Goal: Task Accomplishment & Management: Manage account settings

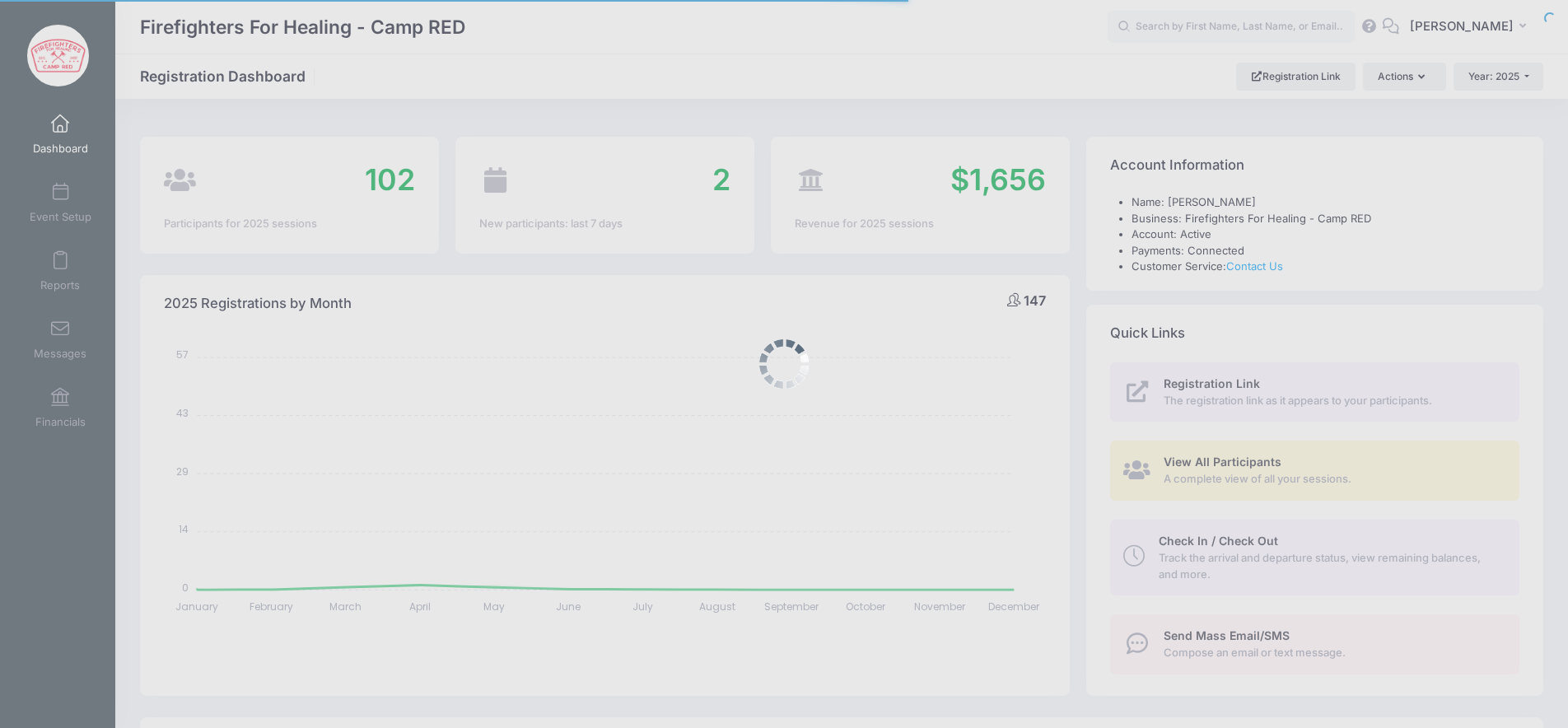
select select
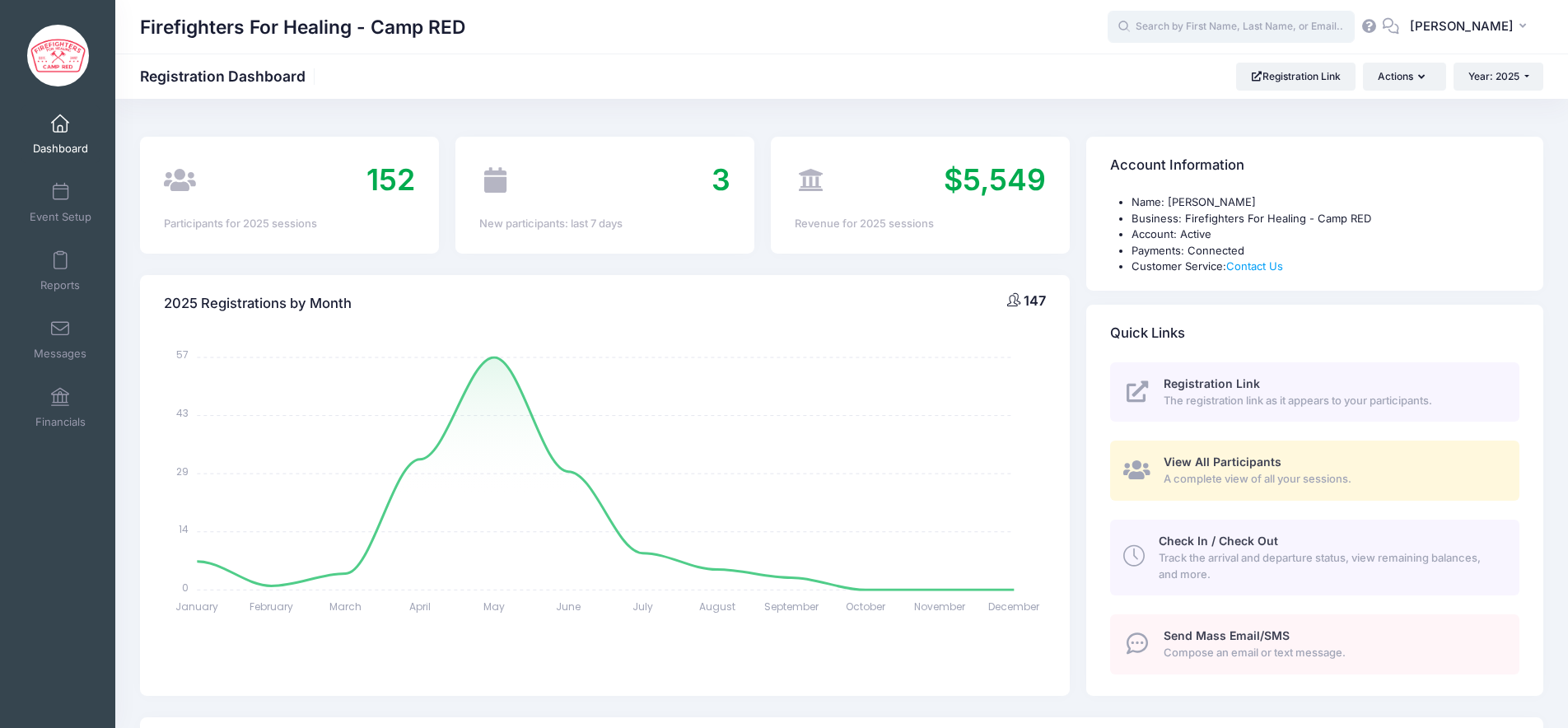
click at [1223, 22] on input "text" at bounding box center [1232, 27] width 248 height 33
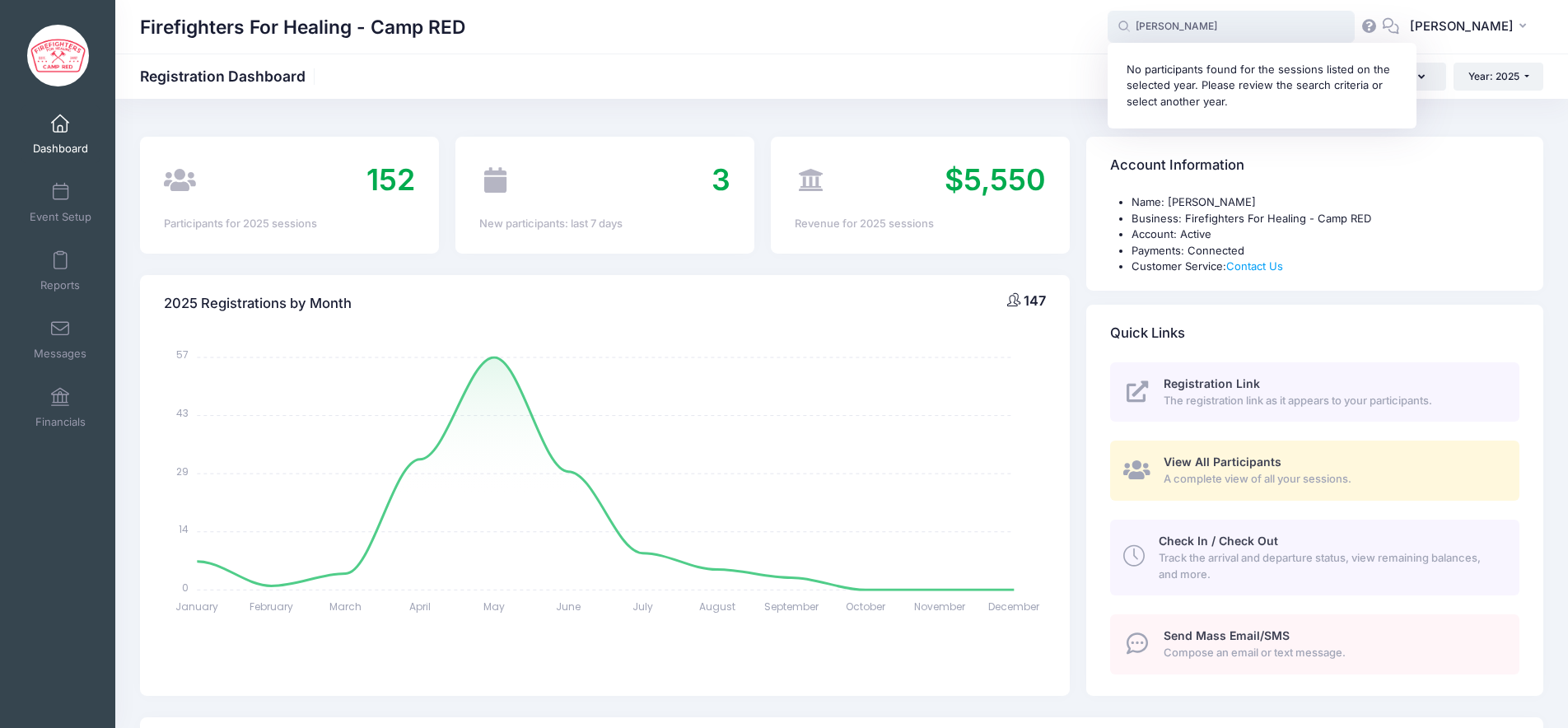
drag, startPoint x: 1217, startPoint y: 23, endPoint x: 1097, endPoint y: 24, distance: 120.0
click at [1097, 24] on div "Firefighters For Healing - Camp RED parker No participants found for the sessio…" at bounding box center [841, 26] width 1453 height 38
type input "Kelley"
click at [995, 83] on div "Firefighters For Healing - Camp RED Registration Dashboard Registration Link Ac…" at bounding box center [841, 76] width 1453 height 28
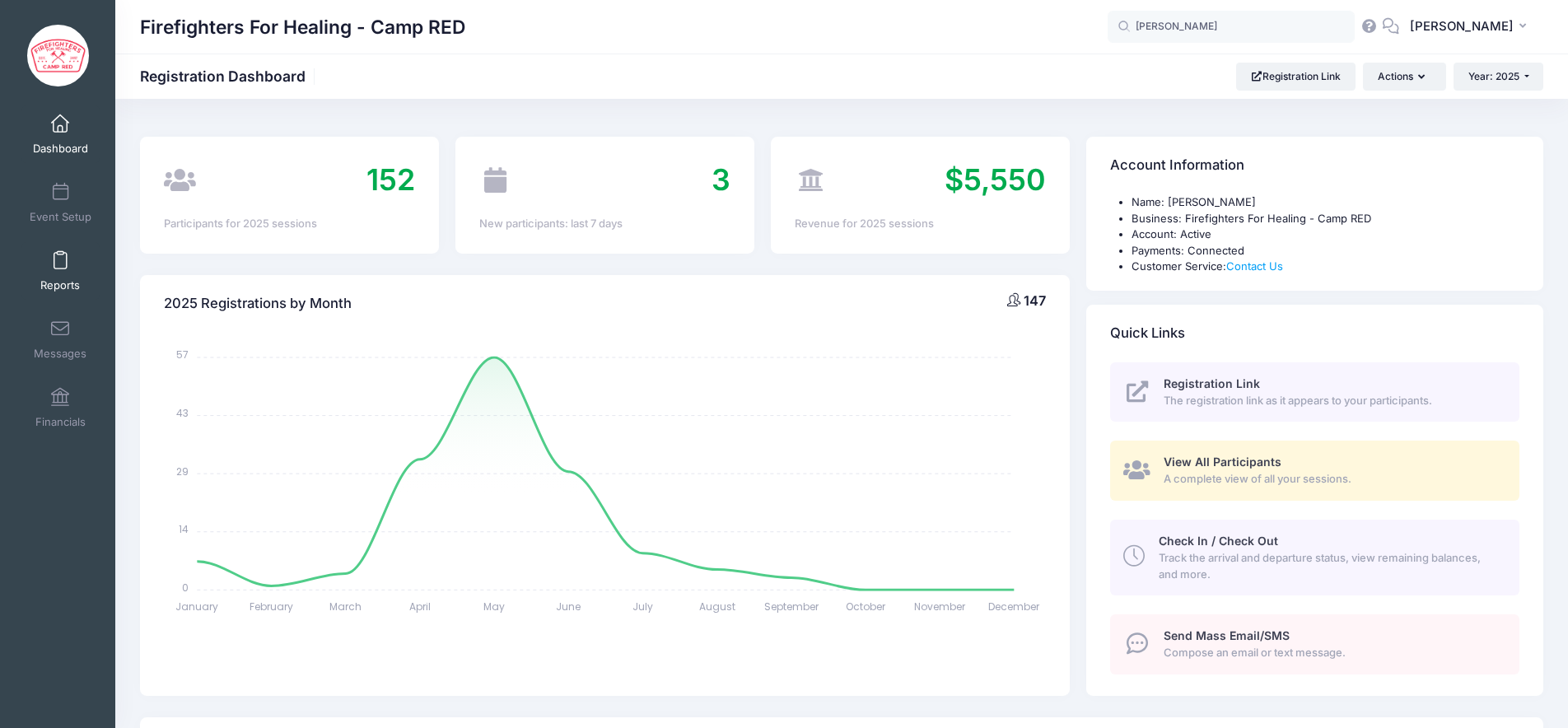
click at [71, 279] on span "Reports" at bounding box center [59, 286] width 40 height 14
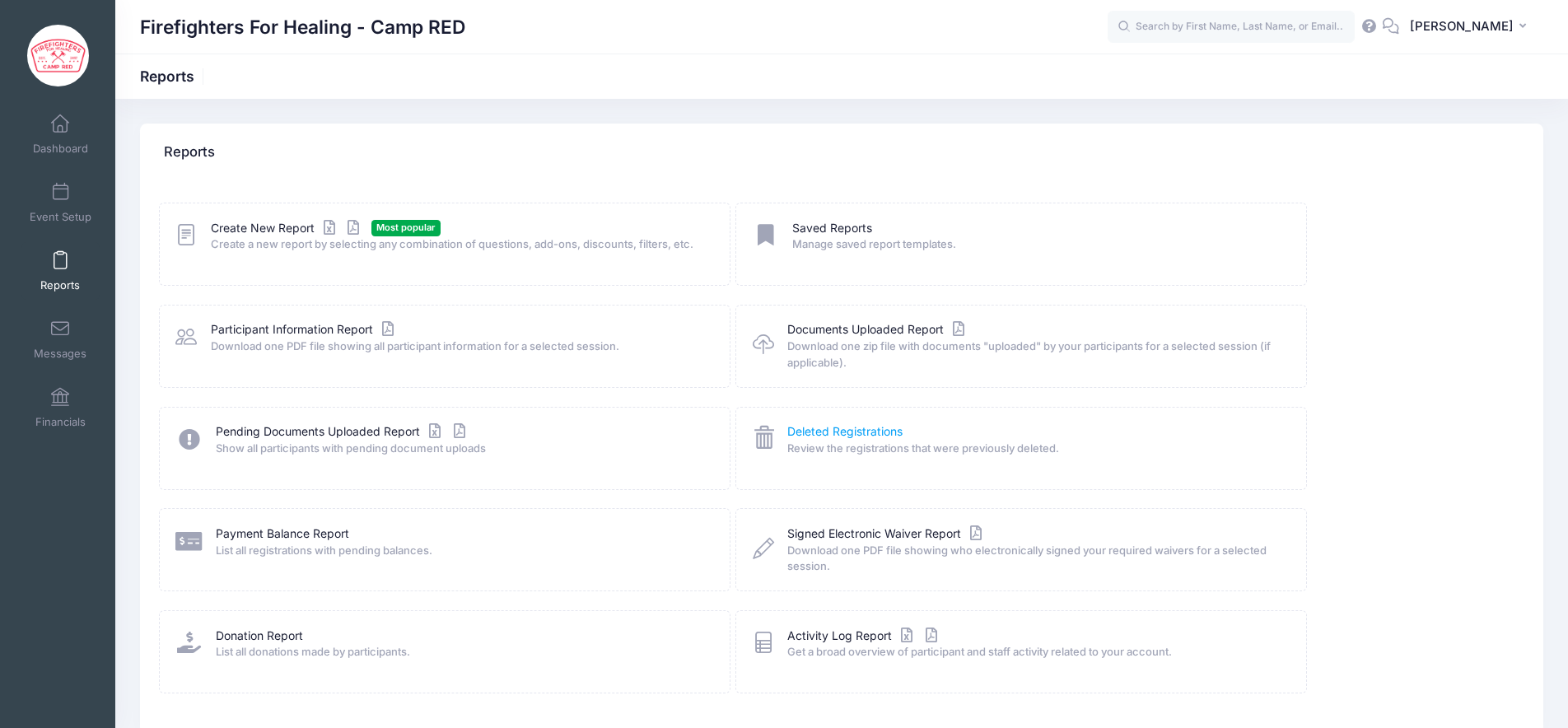
click at [826, 434] on link "Deleted Registrations" at bounding box center [845, 432] width 115 height 18
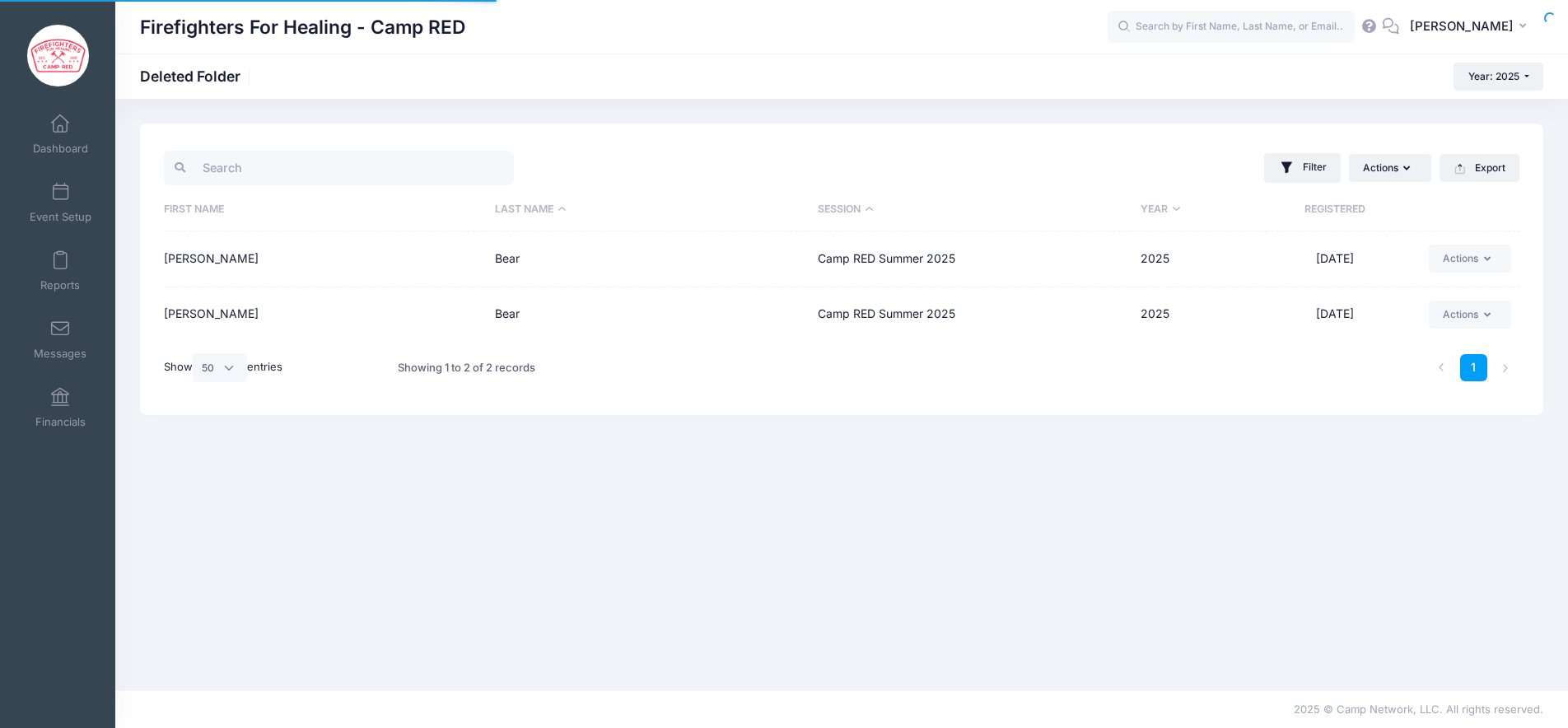
select select "50"
click at [1501, 79] on span "Year: 2025" at bounding box center [1494, 76] width 51 height 13
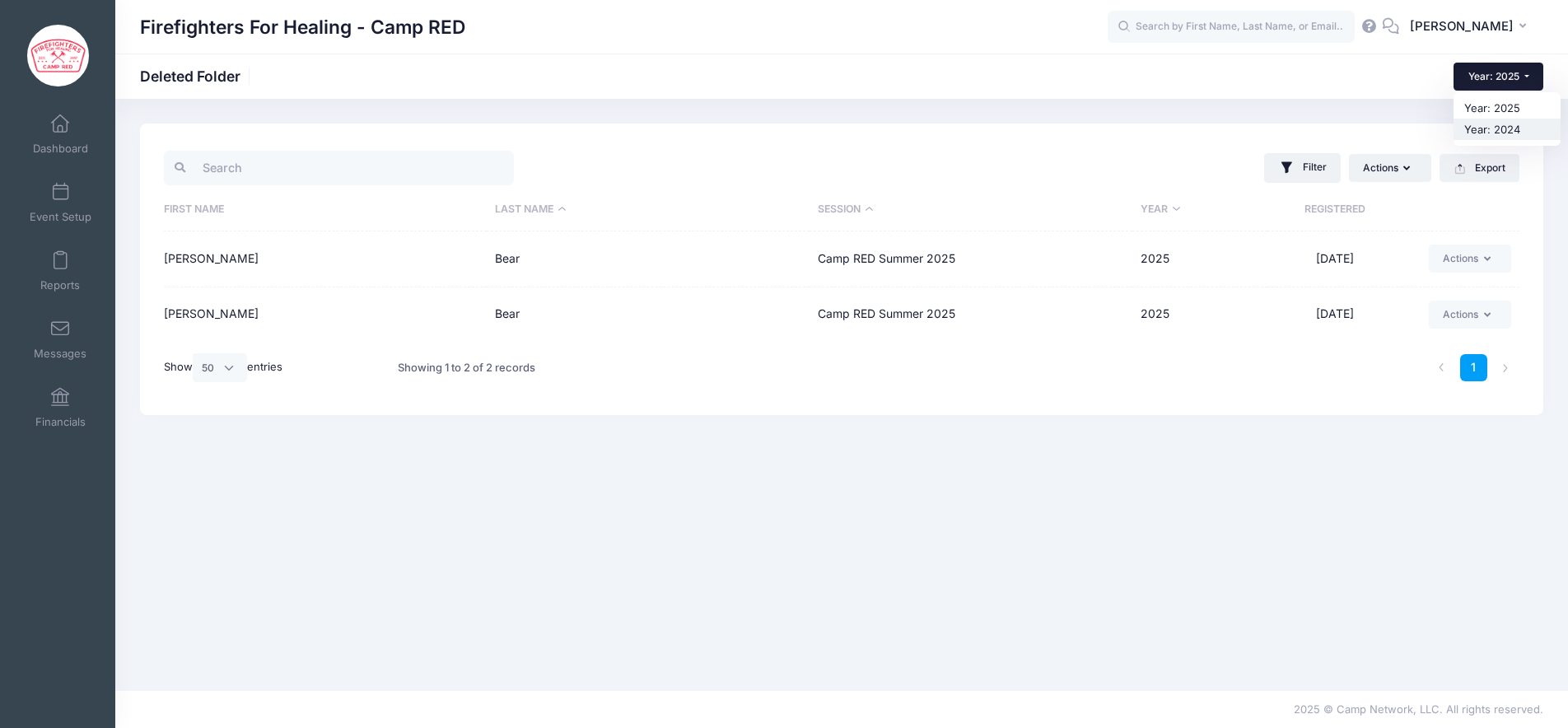
click at [1495, 135] on link "Year: 2024" at bounding box center [1508, 130] width 107 height 21
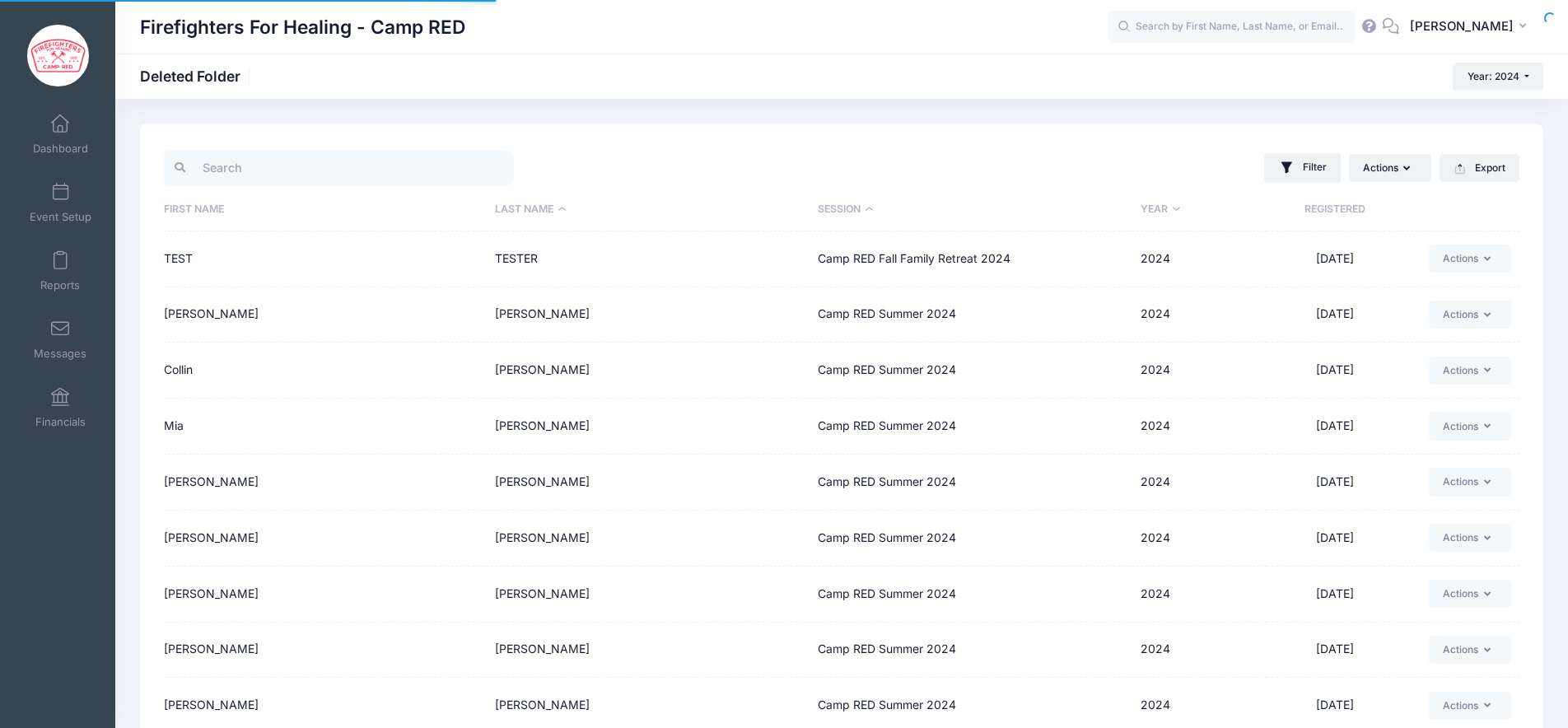
select select "50"
click at [325, 174] on input "search" at bounding box center [338, 169] width 350 height 35
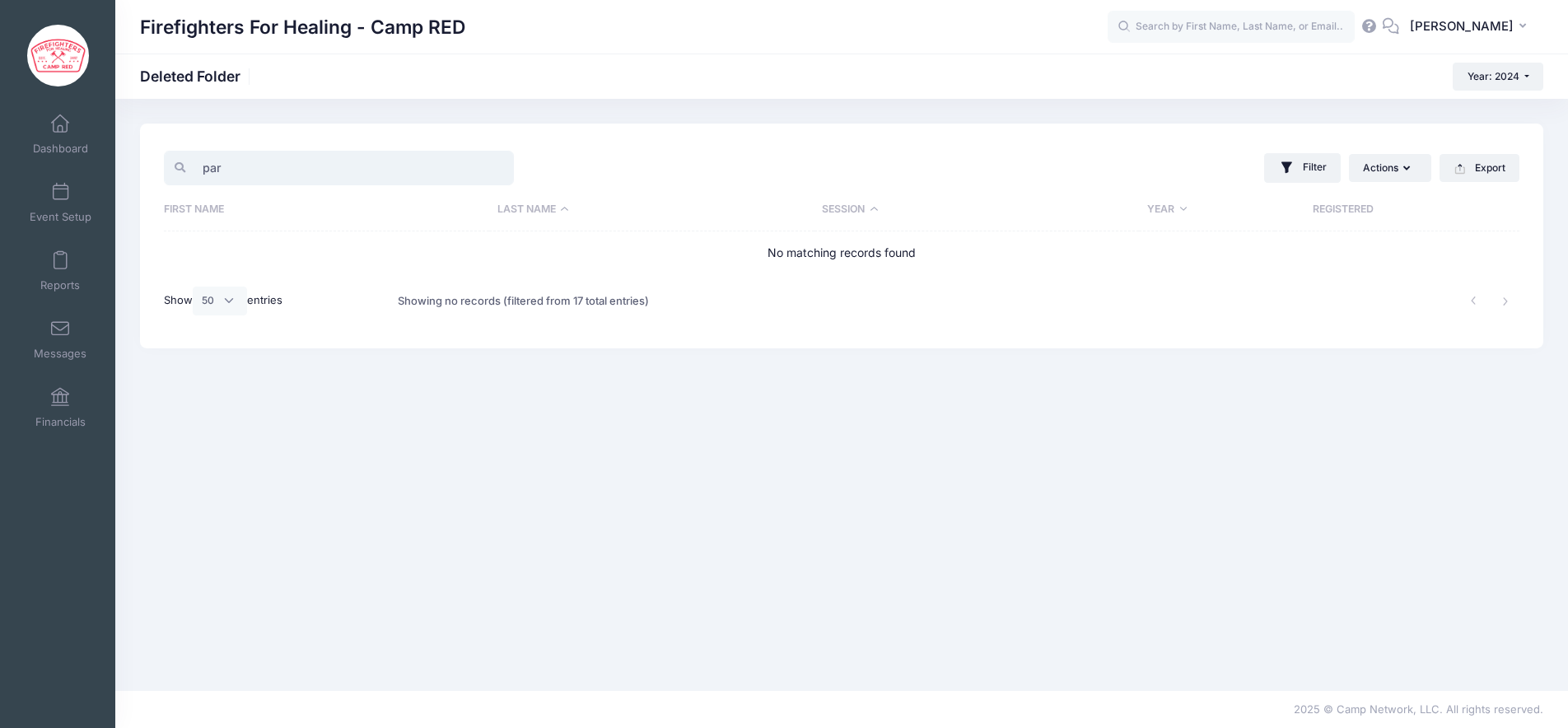
type input "par"
click at [1336, 31] on input "text" at bounding box center [1232, 27] width 248 height 33
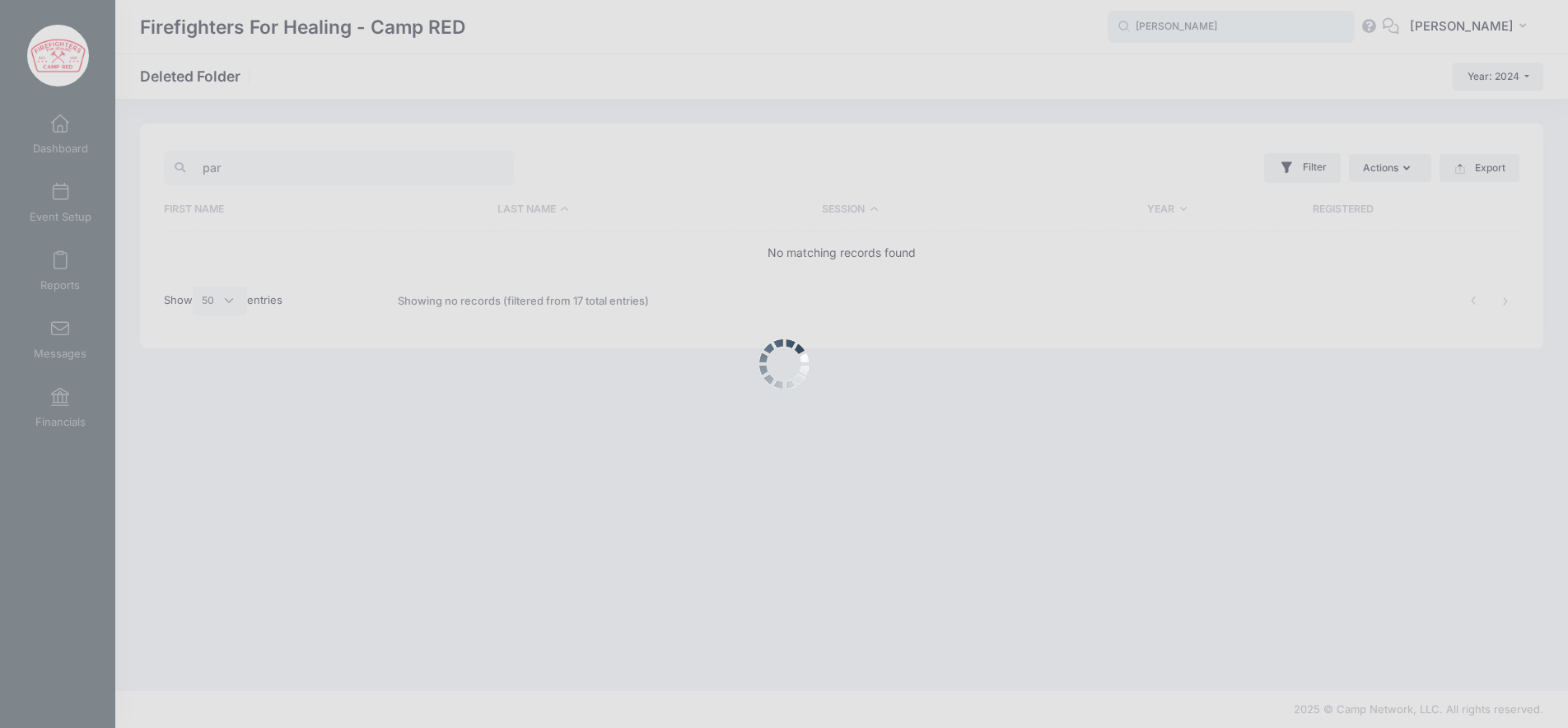
type input "parker"
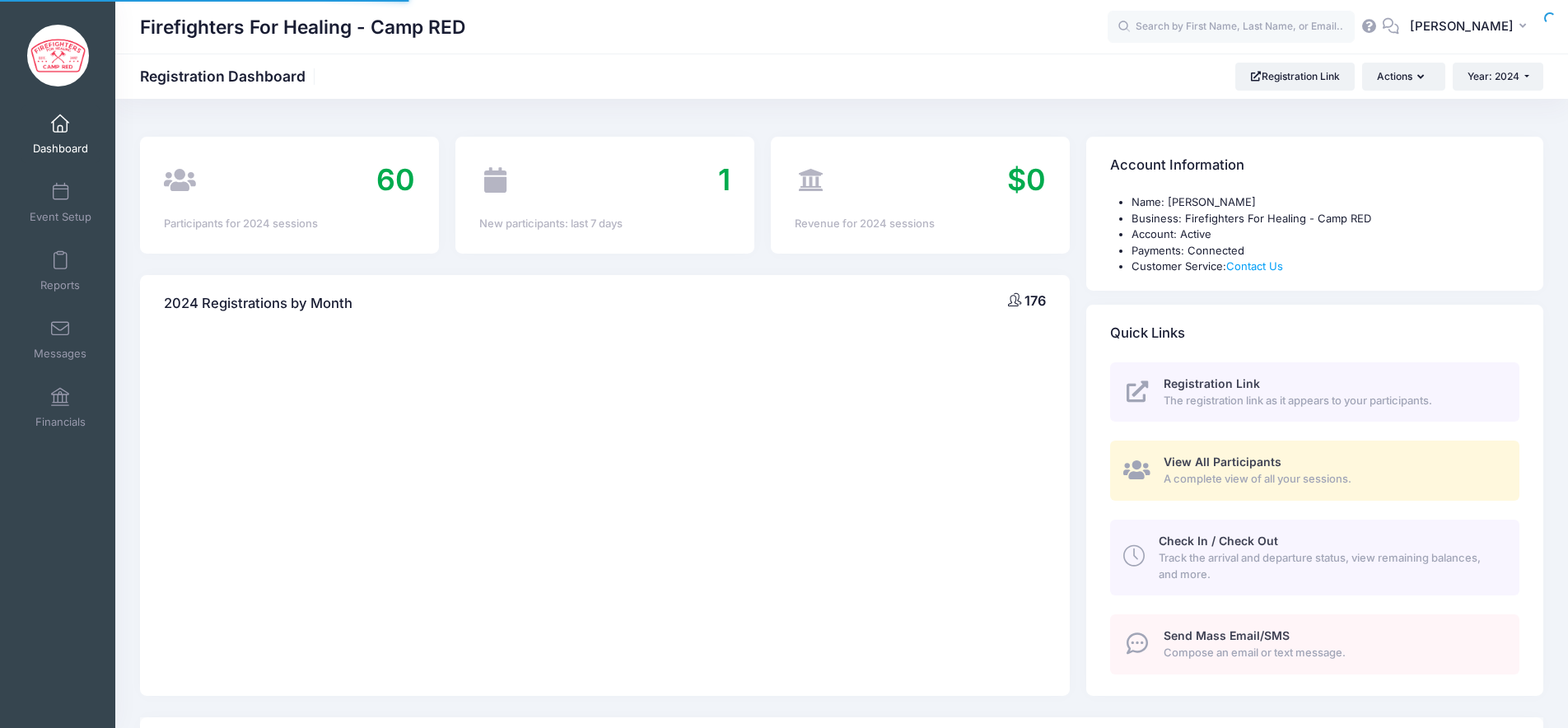
select select
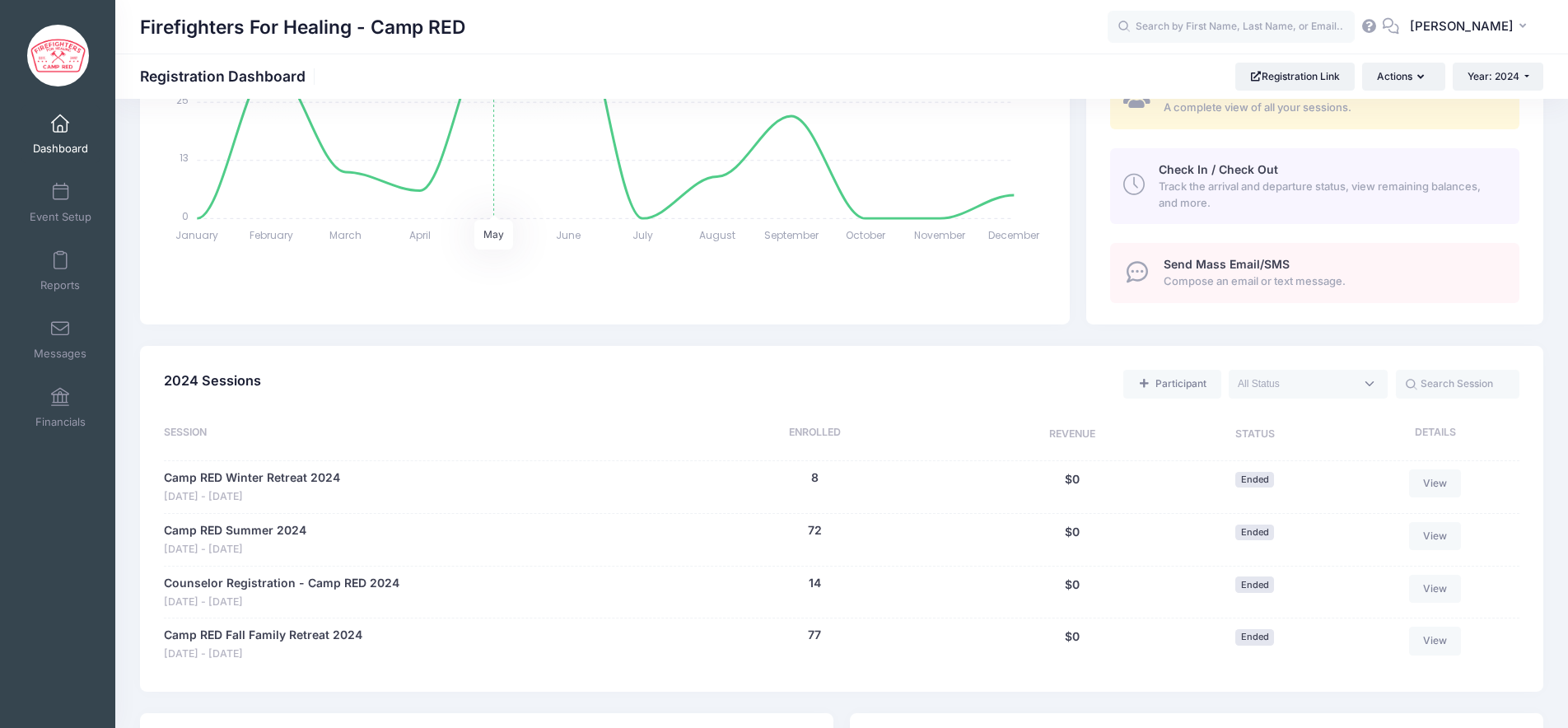
scroll to position [372, 0]
click at [1480, 81] on span "Year: 2024" at bounding box center [1493, 76] width 52 height 13
click at [1487, 102] on link "Year: 2025" at bounding box center [1507, 108] width 107 height 21
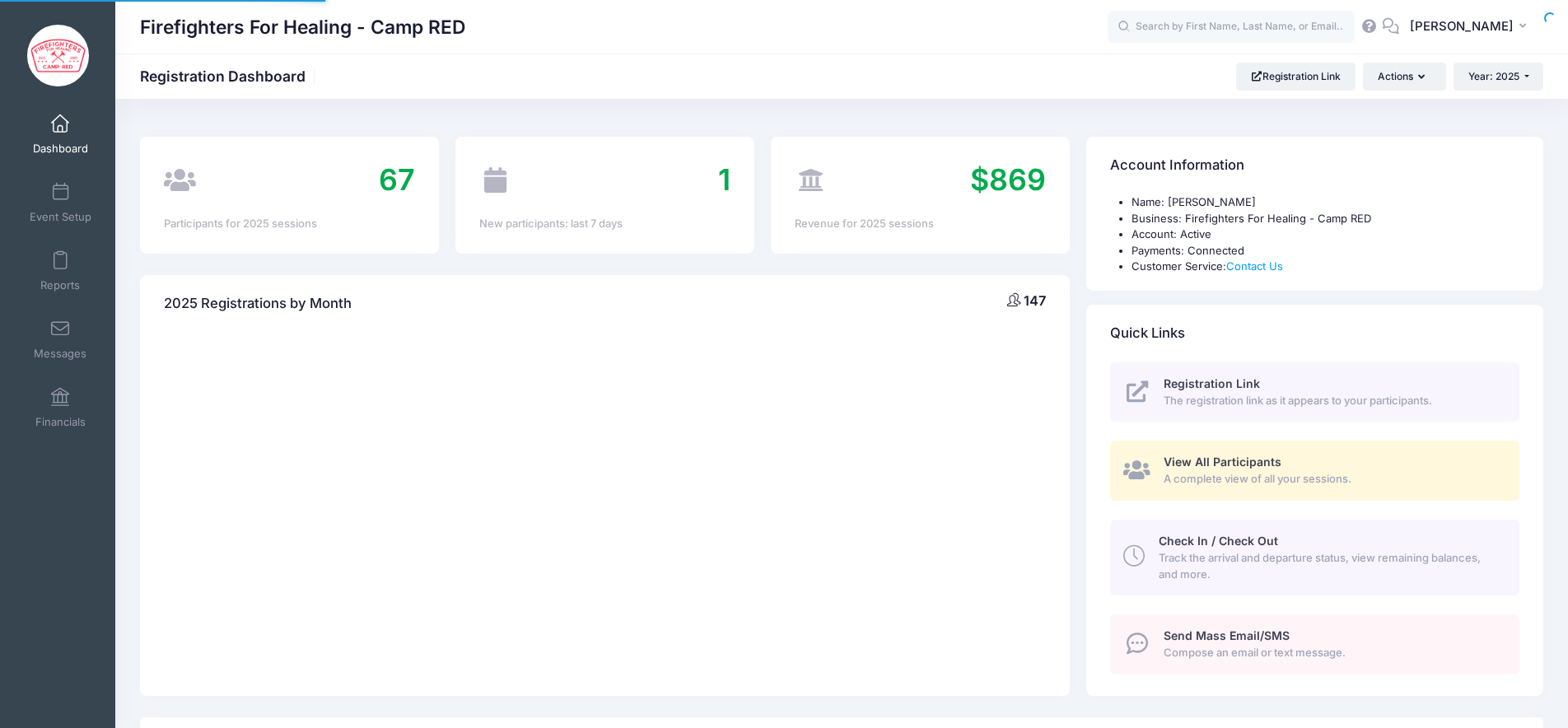
select select
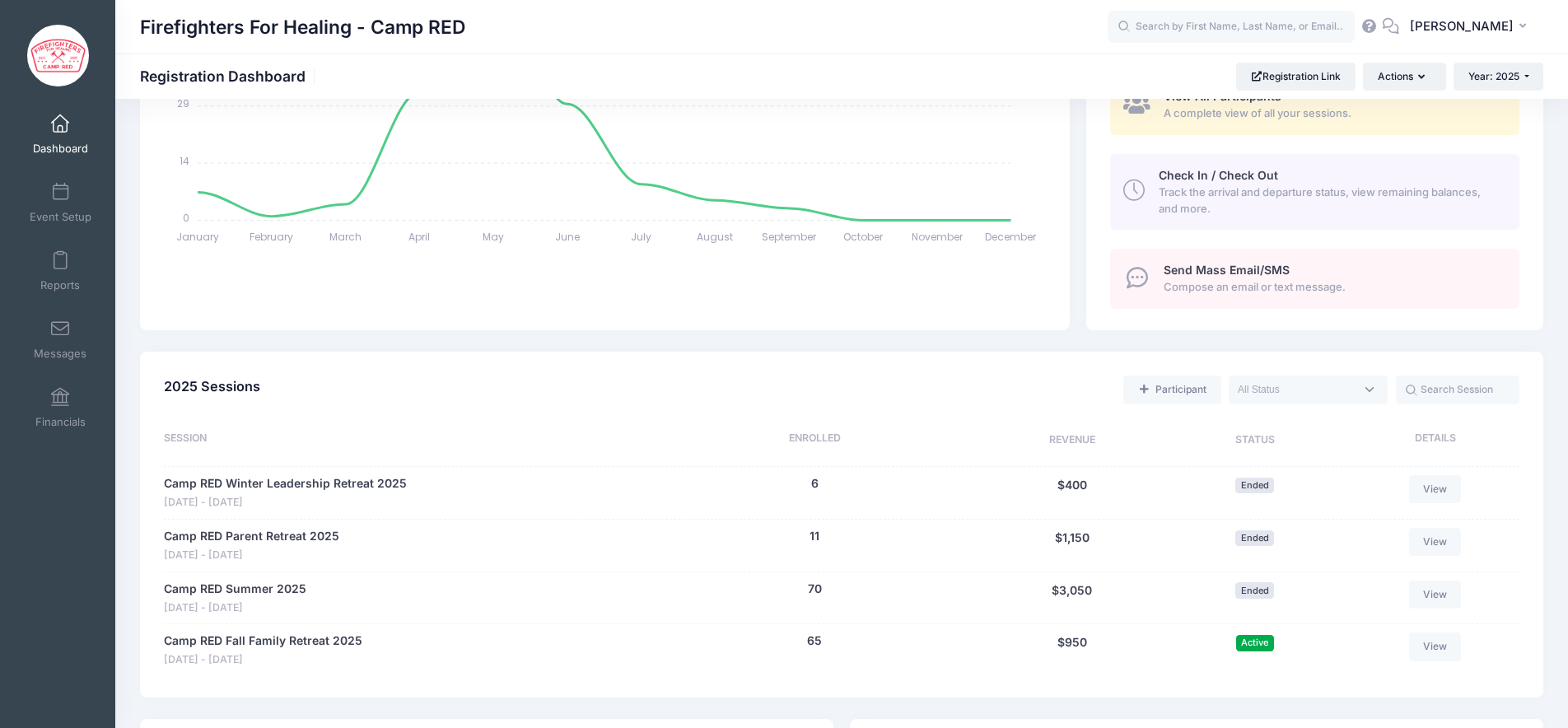
scroll to position [369, 0]
